Goal: Transaction & Acquisition: Purchase product/service

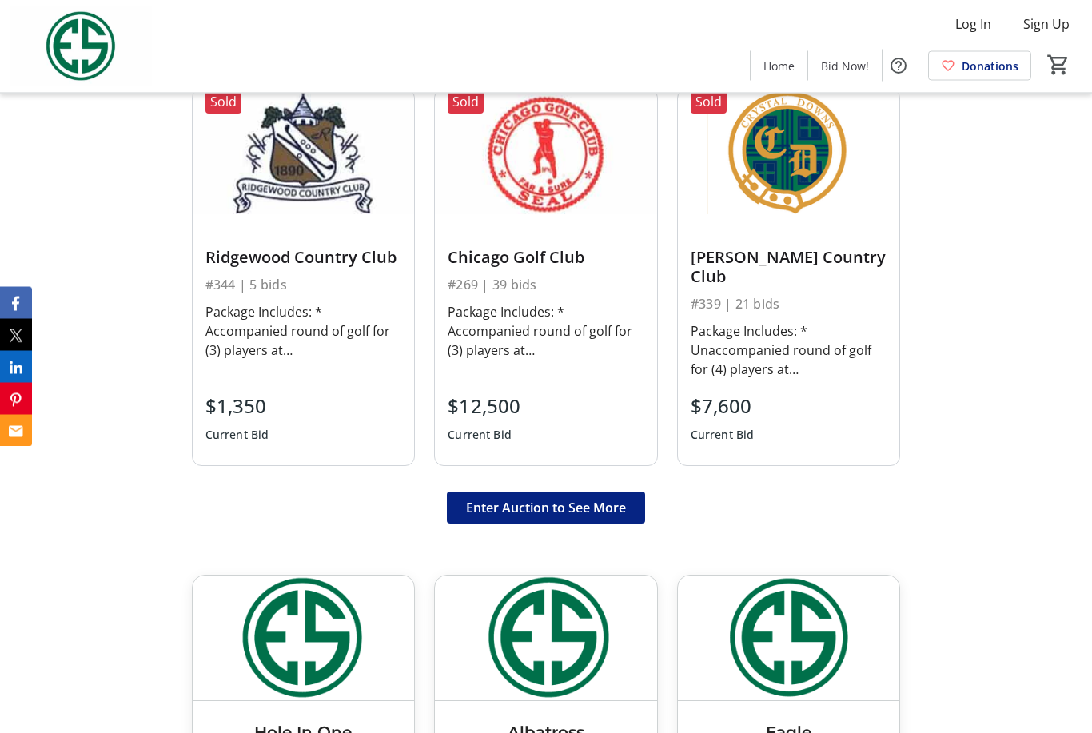
scroll to position [1112, 0]
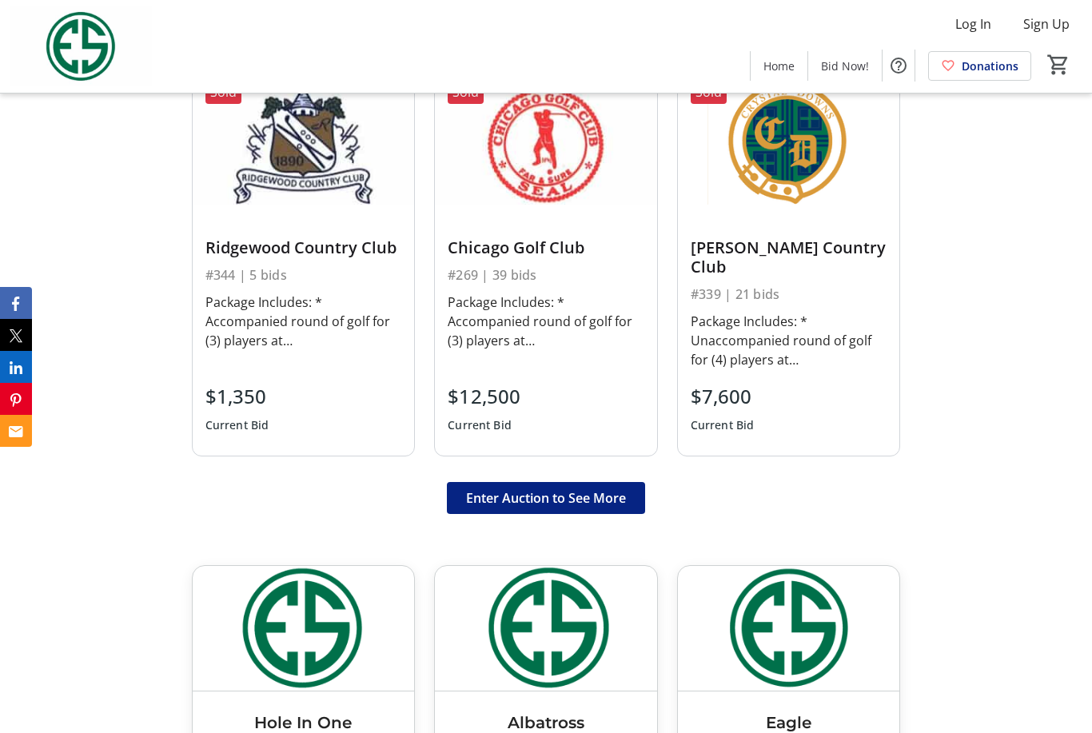
click at [610, 427] on div "Chicago Golf Club #269 | 39 bids Package Includes: * Accompanied round of golf …" at bounding box center [546, 330] width 222 height 251
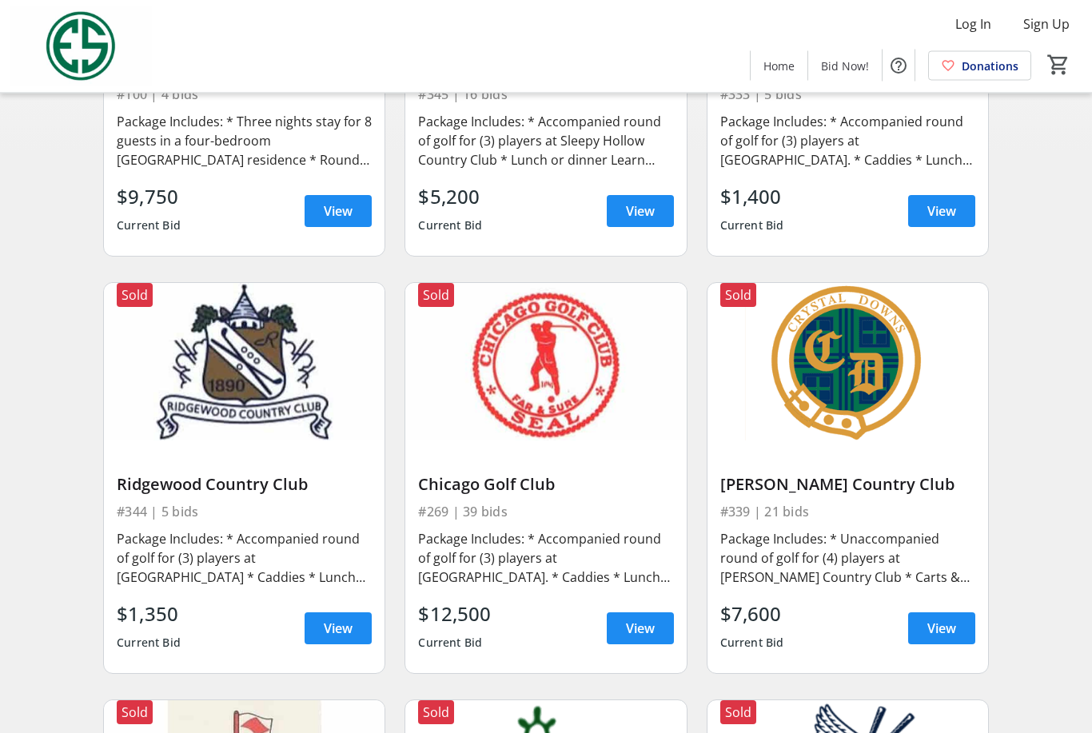
scroll to position [369, 0]
click at [650, 636] on span "View" at bounding box center [640, 628] width 29 height 19
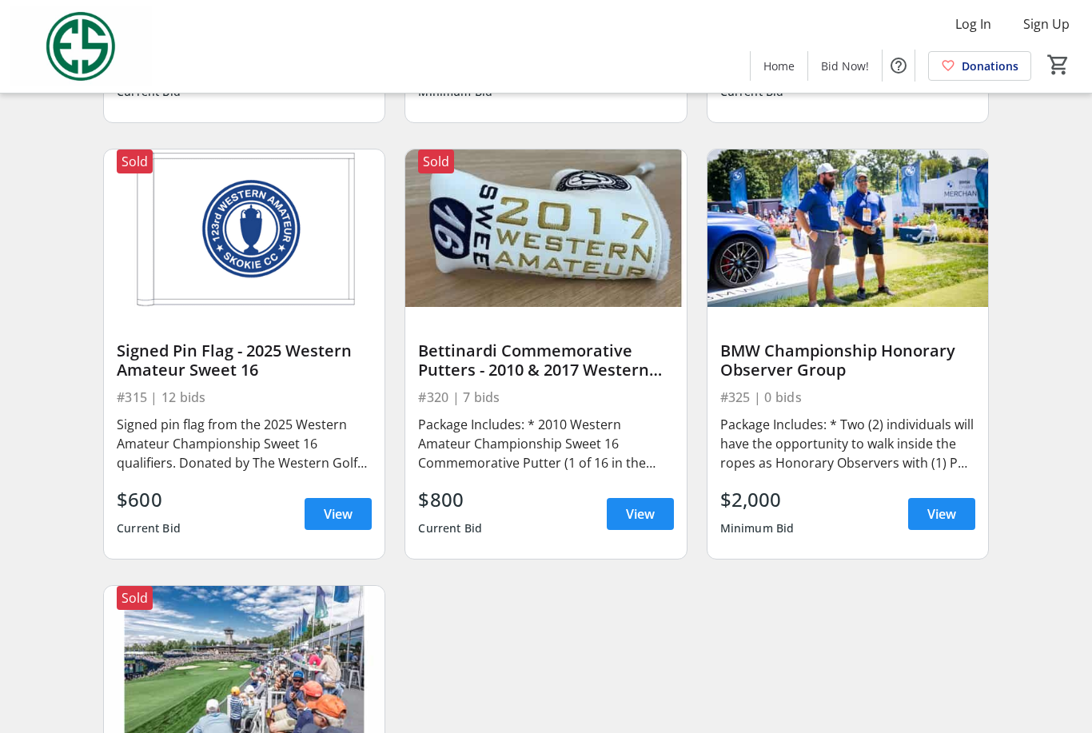
scroll to position [8506, 0]
click at [932, 504] on span "View" at bounding box center [941, 513] width 29 height 19
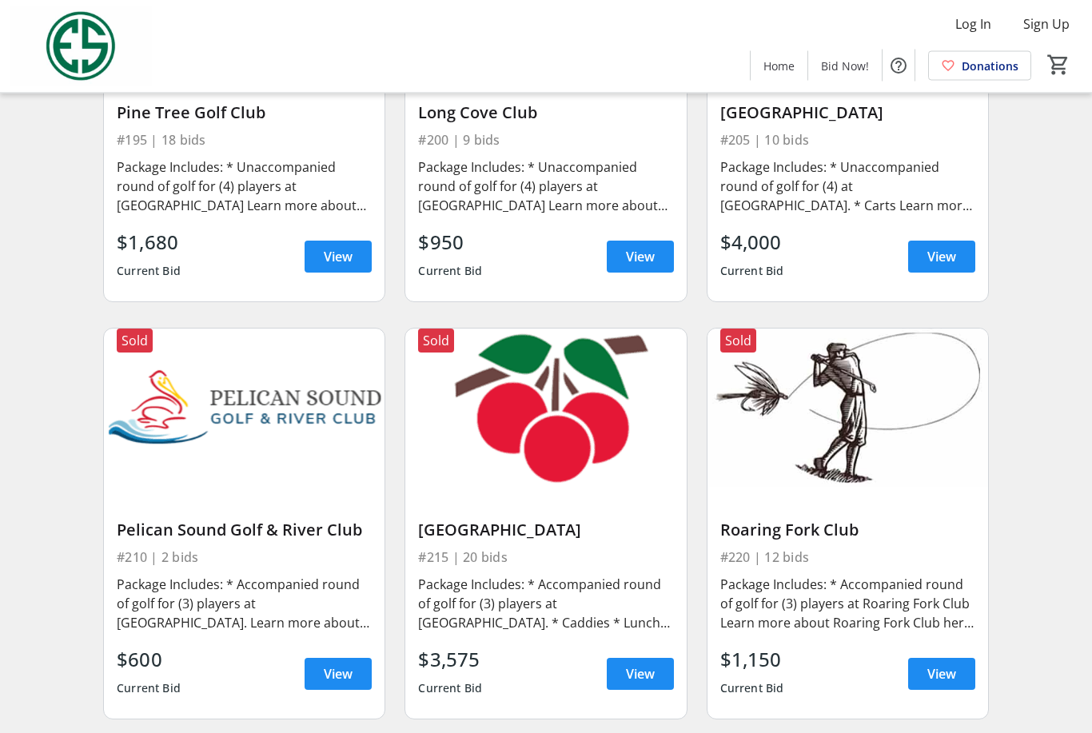
scroll to position [4514, 0]
click at [320, 655] on span at bounding box center [337, 674] width 67 height 38
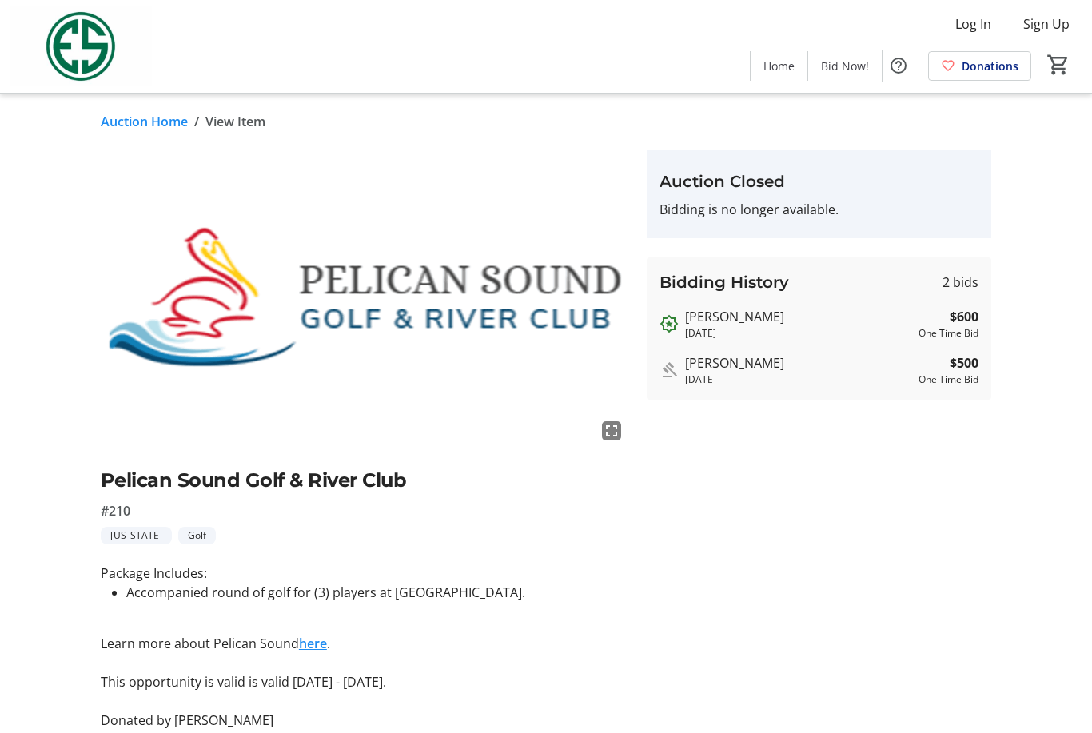
scroll to position [5, 0]
